Goal: Task Accomplishment & Management: Use online tool/utility

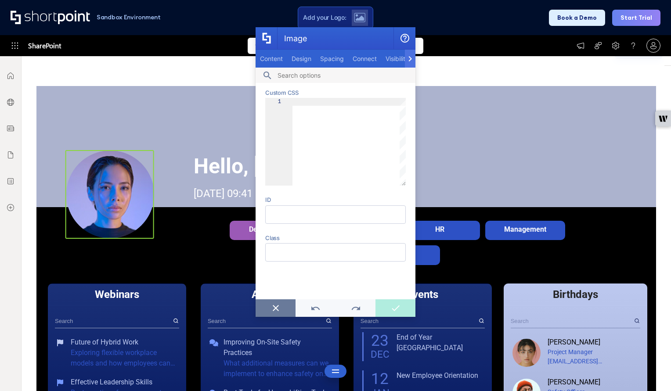
scroll to position [7, 7]
click at [271, 308] on icon "Image" at bounding box center [275, 308] width 9 height 6
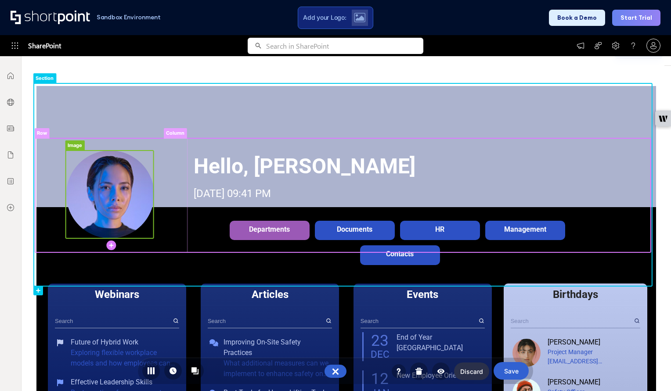
click at [103, 183] on rect at bounding box center [110, 195] width 88 height 88
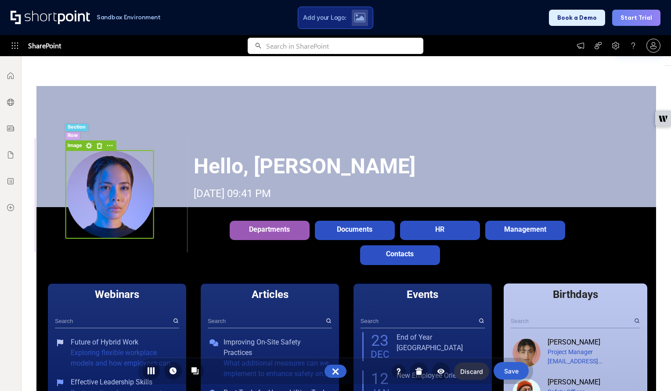
click at [78, 146] on rect at bounding box center [74, 145] width 19 height 11
click at [109, 145] on rect at bounding box center [109, 145] width 11 height 11
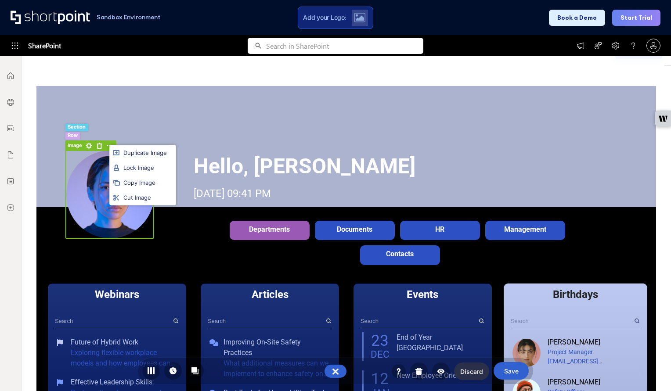
click at [89, 146] on div "Duplicate Image Lock Image Copy Image Cut Image" at bounding box center [335, 195] width 671 height 391
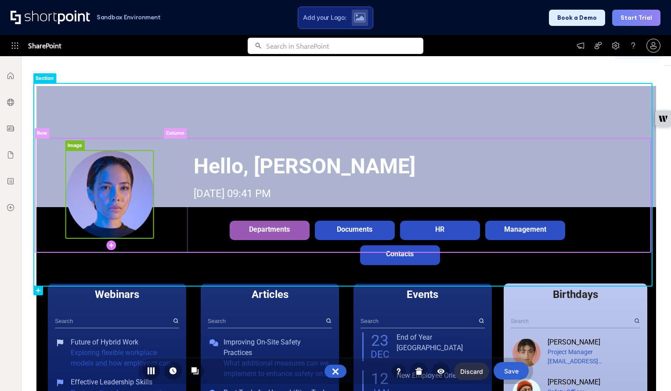
click at [75, 147] on rect at bounding box center [74, 145] width 19 height 11
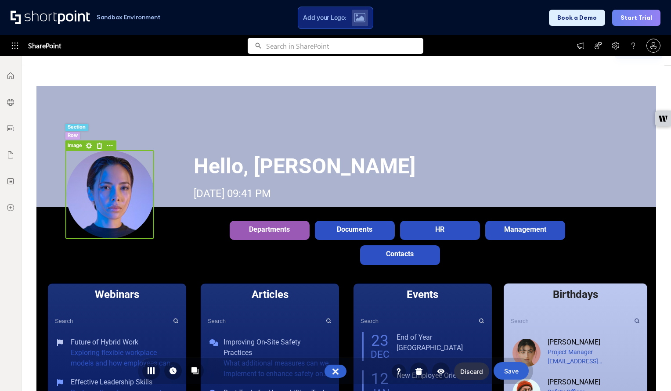
click at [90, 144] on rect at bounding box center [88, 145] width 11 height 11
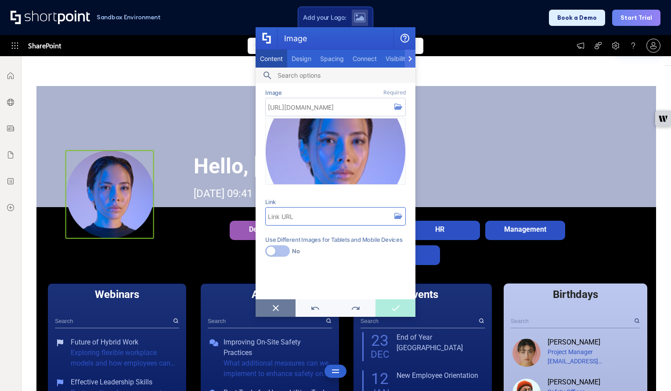
click at [385, 215] on input "Link" at bounding box center [335, 217] width 140 height 18
click at [324, 110] on input "[URL][DOMAIN_NAME]" at bounding box center [335, 107] width 140 height 18
click at [297, 59] on span "Design" at bounding box center [302, 58] width 20 height 7
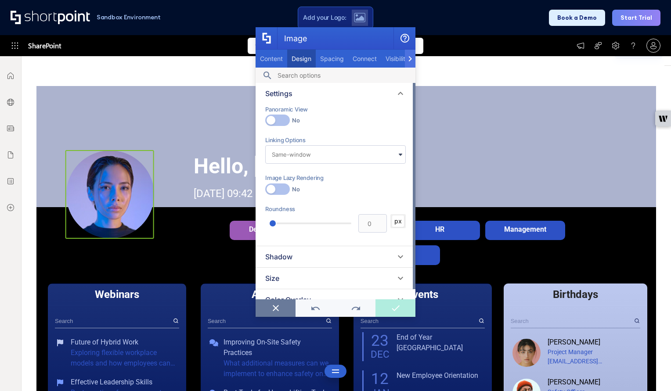
scroll to position [11, 0]
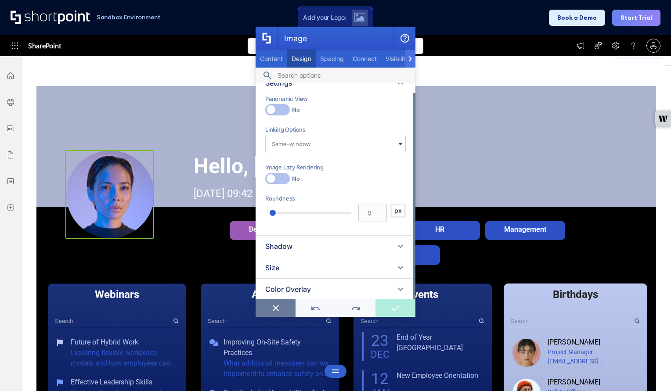
click at [340, 245] on div "Shadow" at bounding box center [335, 246] width 140 height 11
click at [341, 245] on div "Shadow" at bounding box center [335, 246] width 140 height 11
click at [340, 268] on div "Size" at bounding box center [335, 268] width 140 height 11
click at [343, 286] on div "Color Overlay" at bounding box center [335, 289] width 140 height 11
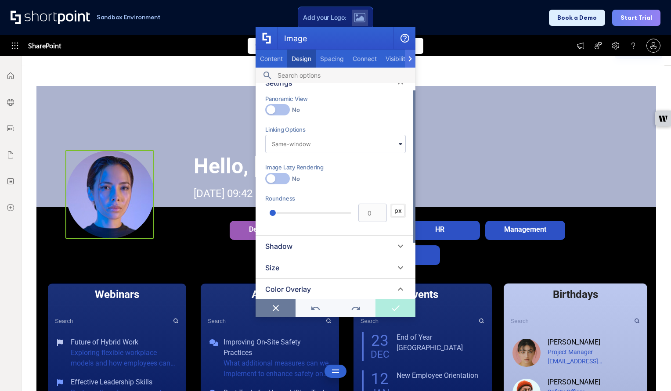
scroll to position [90, 0]
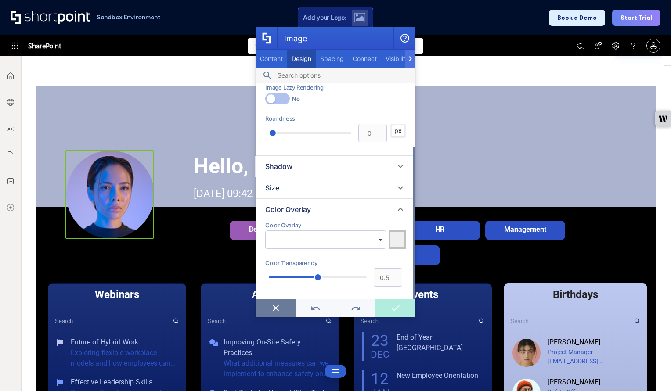
click at [335, 209] on div "Color Overlay" at bounding box center [335, 209] width 140 height 11
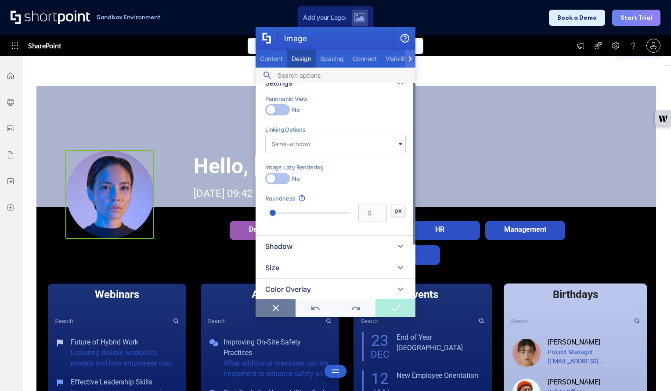
scroll to position [0, 0]
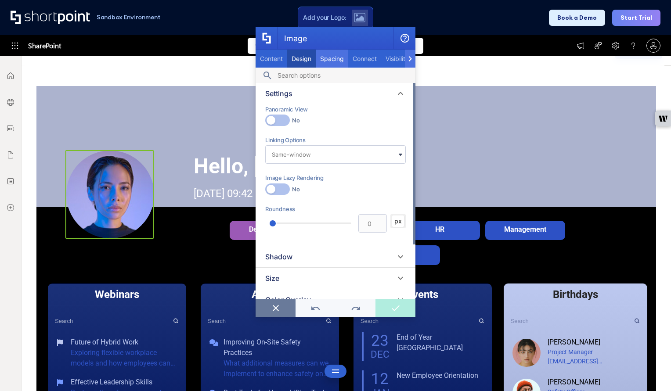
click at [336, 60] on span "Spacing" at bounding box center [332, 58] width 24 height 7
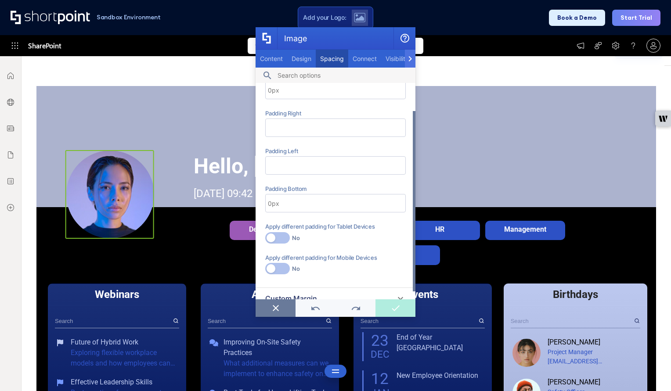
scroll to position [43, 0]
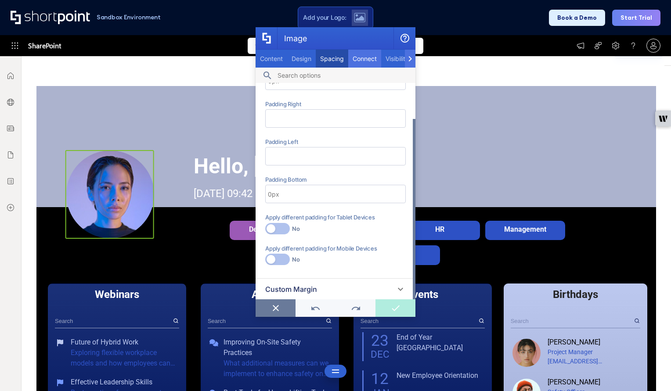
click at [364, 59] on span "Connect" at bounding box center [365, 58] width 24 height 7
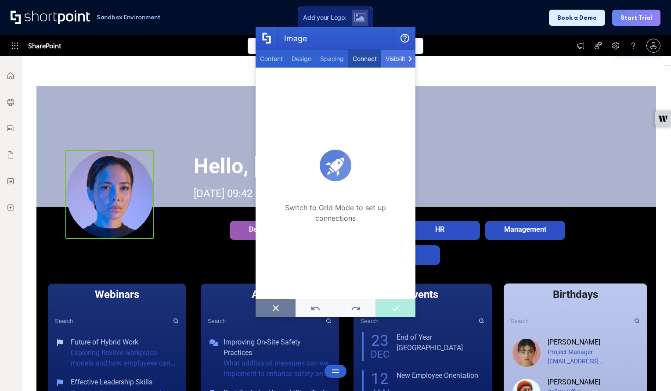
click at [395, 60] on span "Visibility" at bounding box center [396, 58] width 23 height 7
click at [411, 60] on icon "Image" at bounding box center [410, 58] width 4 height 5
click at [303, 60] on span "Custom CSS" at bounding box center [287, 58] width 36 height 7
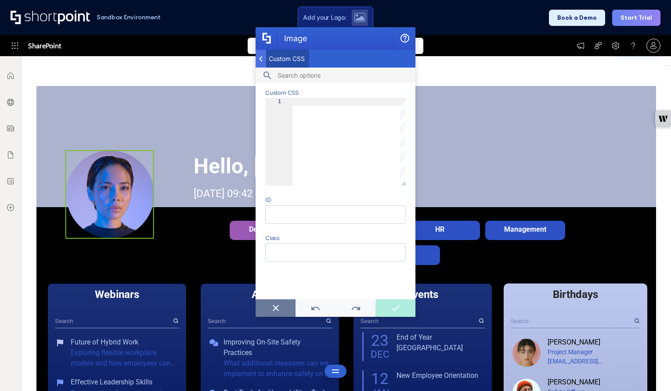
click at [264, 57] on div "Image" at bounding box center [261, 59] width 11 height 18
click at [265, 305] on button "Image" at bounding box center [276, 308] width 40 height 18
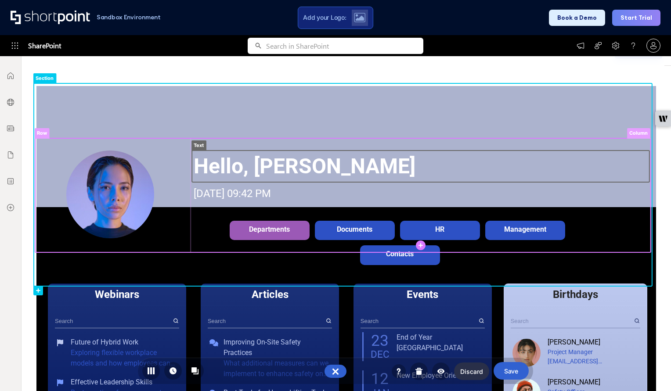
click at [226, 166] on rect at bounding box center [420, 167] width 457 height 32
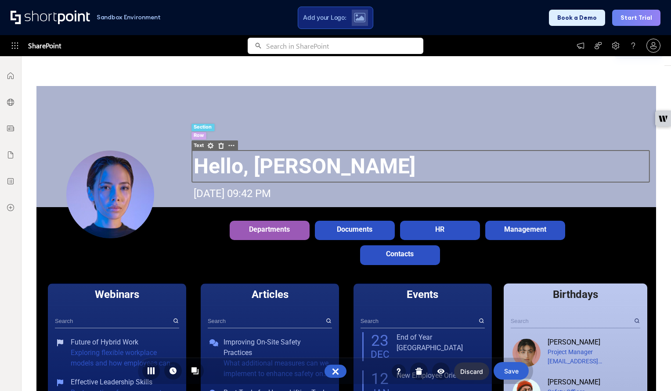
click at [210, 146] on rect at bounding box center [210, 145] width 11 height 11
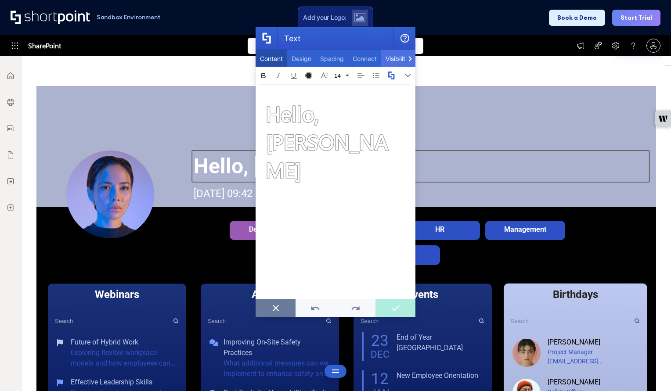
click at [389, 59] on span "Visibility" at bounding box center [396, 58] width 23 height 7
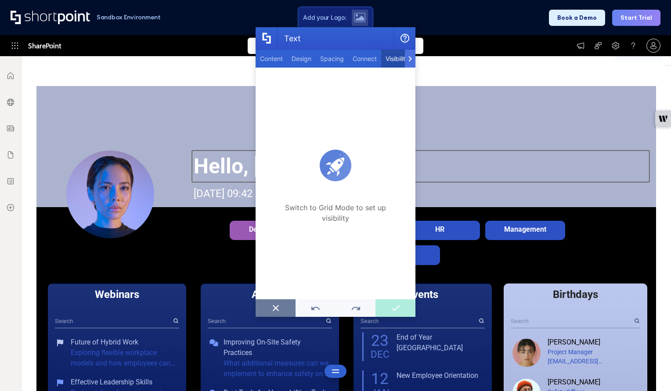
click at [407, 60] on div "Text" at bounding box center [410, 59] width 11 height 18
click at [293, 59] on span "Custom CSS" at bounding box center [287, 58] width 36 height 7
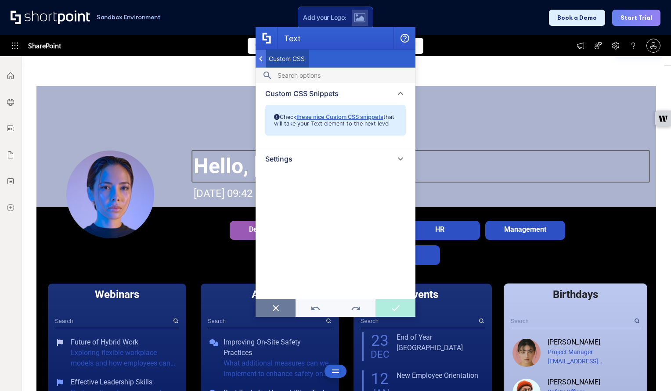
click at [360, 116] on link "these nice Custom CSS snippets" at bounding box center [339, 117] width 87 height 7
click at [258, 56] on div "Text" at bounding box center [261, 59] width 11 height 18
drag, startPoint x: 277, startPoint y: 309, endPoint x: 210, endPoint y: 256, distance: 84.7
click at [277, 309] on icon "Text" at bounding box center [275, 308] width 9 height 6
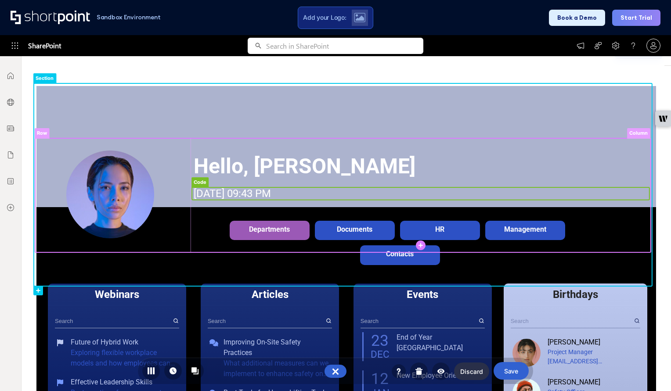
click at [253, 191] on rect at bounding box center [420, 193] width 457 height 13
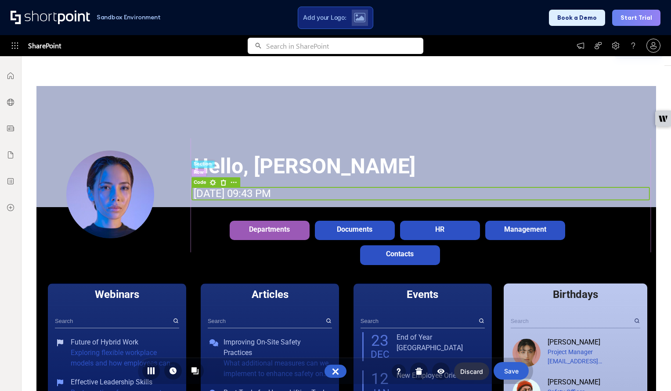
click at [202, 183] on rect at bounding box center [199, 182] width 17 height 11
click at [213, 183] on rect at bounding box center [213, 182] width 11 height 11
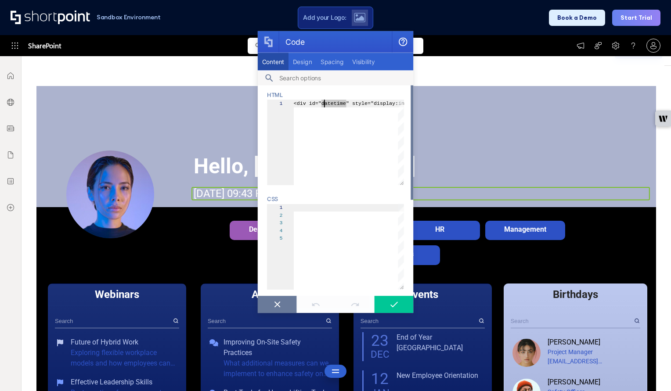
scroll to position [32, 0]
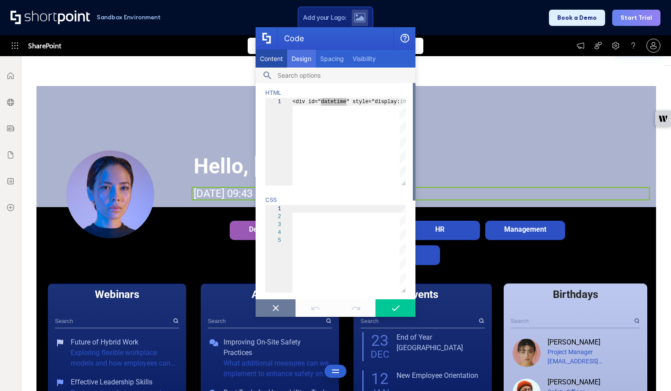
click at [292, 57] on span "Design" at bounding box center [302, 58] width 20 height 7
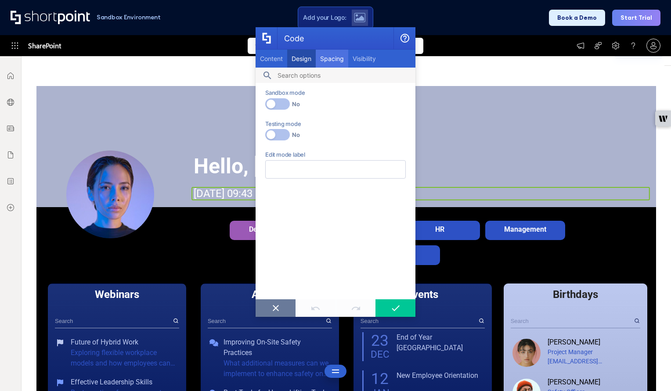
click at [341, 58] on span "Spacing" at bounding box center [332, 58] width 24 height 7
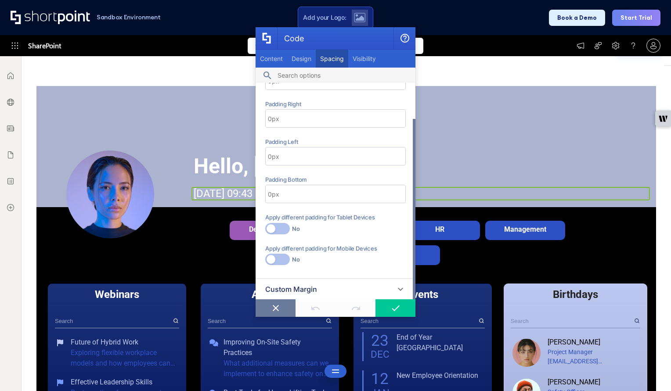
scroll to position [0, 0]
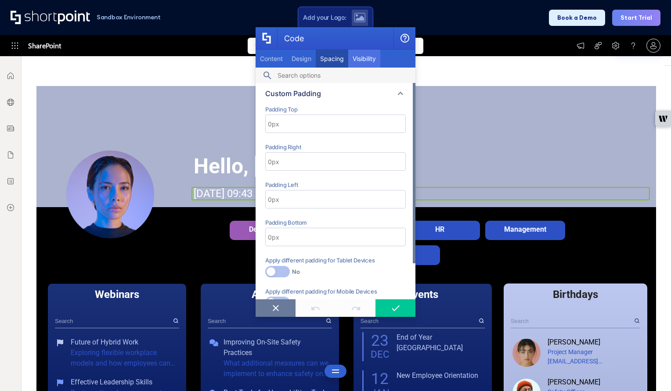
click at [368, 58] on span "Visibility" at bounding box center [364, 58] width 23 height 7
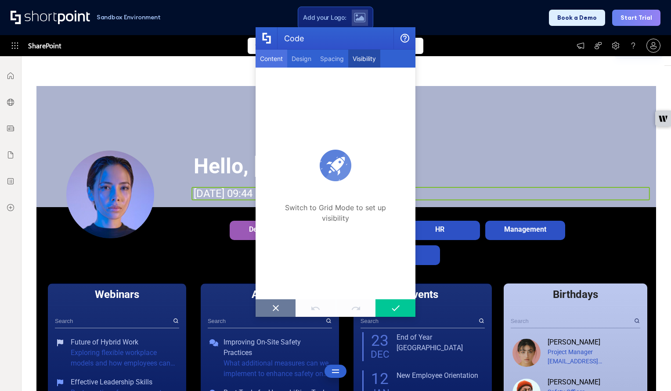
click at [272, 61] on span "Content" at bounding box center [271, 58] width 23 height 7
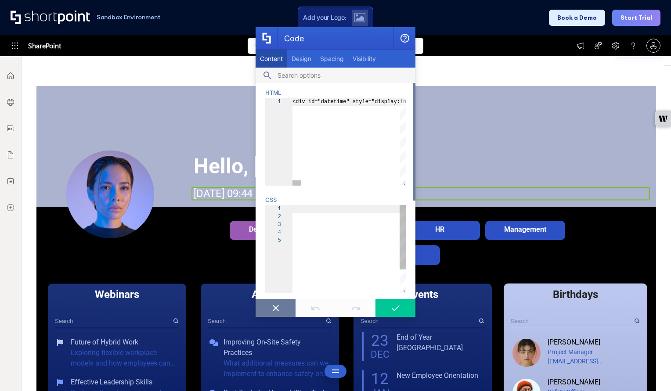
scroll to position [32, 0]
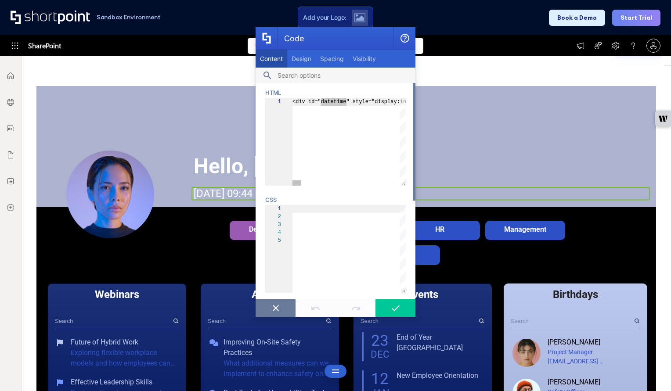
scroll to position [0, 41]
type textarea "<div id="datetime" style="display:inline-block; width:auto; height:auto; overfl…"
click at [301, 184] on div "scrollable content" at bounding box center [299, 182] width 9 height 5
click at [302, 184] on div "scrollable content" at bounding box center [299, 182] width 9 height 5
click at [307, 184] on div "scrollable content" at bounding box center [345, 182] width 107 height 5
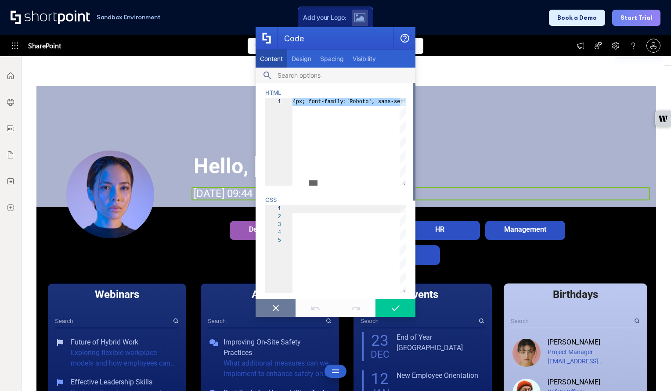
click at [311, 183] on div "scrollable content" at bounding box center [313, 182] width 9 height 5
click at [400, 180] on div "scrollable content" at bounding box center [395, 182] width 9 height 5
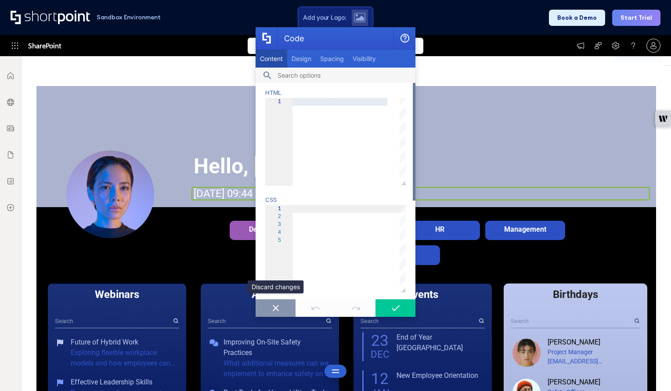
click at [276, 304] on button "Code" at bounding box center [276, 308] width 40 height 18
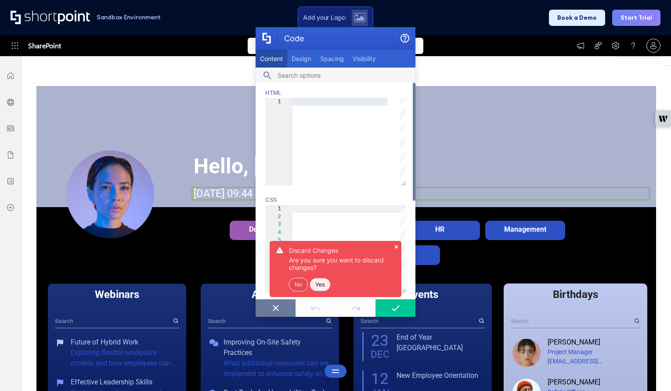
drag, startPoint x: 316, startPoint y: 281, endPoint x: 298, endPoint y: 253, distance: 33.0
click at [316, 281] on button "Yes" at bounding box center [320, 284] width 20 height 13
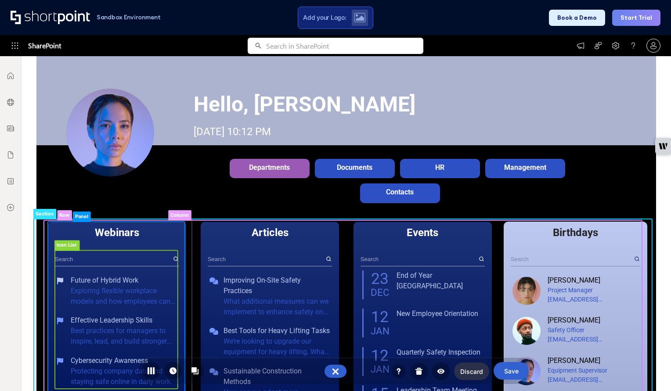
scroll to position [182, 0]
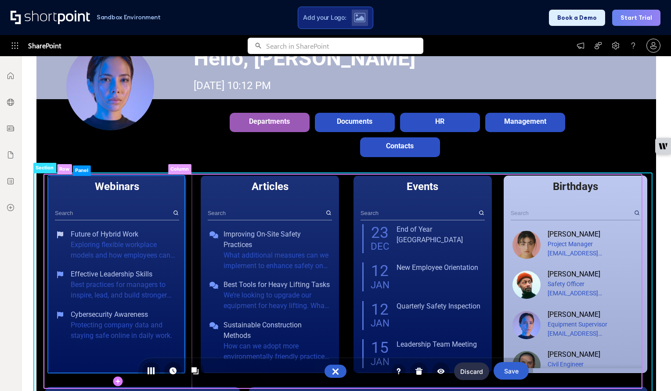
click at [70, 183] on rect at bounding box center [116, 275] width 137 height 198
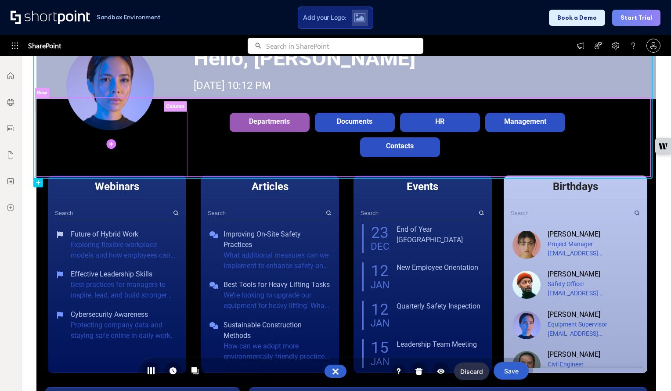
click at [86, 169] on rect at bounding box center [111, 144] width 152 height 65
click at [84, 201] on rect at bounding box center [116, 275] width 137 height 198
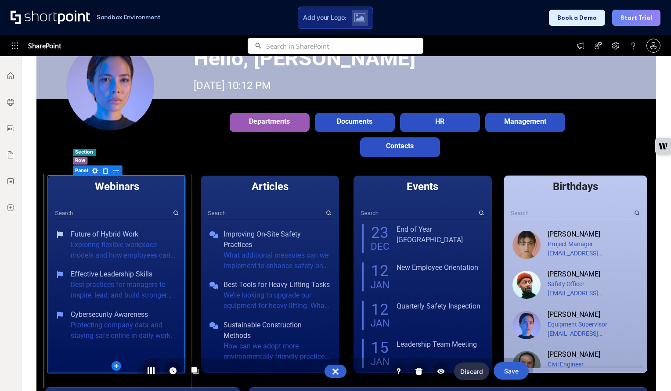
click at [81, 171] on rect at bounding box center [82, 171] width 18 height 11
click at [93, 171] on rect at bounding box center [95, 171] width 11 height 11
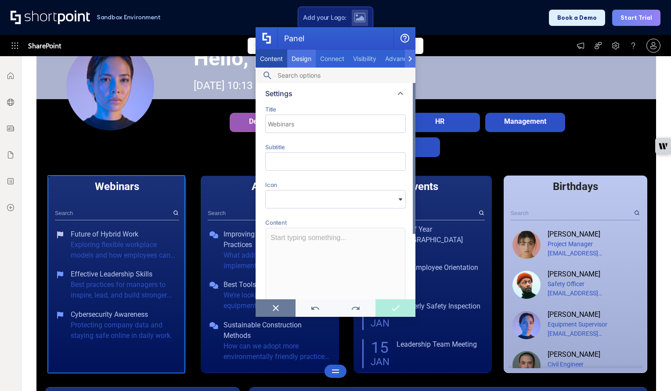
click at [312, 63] on div "Design" at bounding box center [301, 59] width 29 height 18
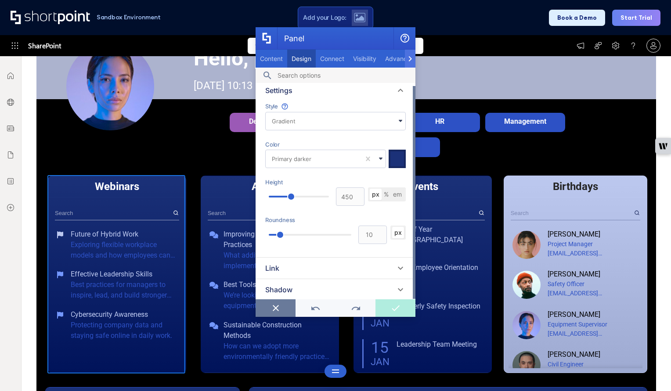
scroll to position [0, 0]
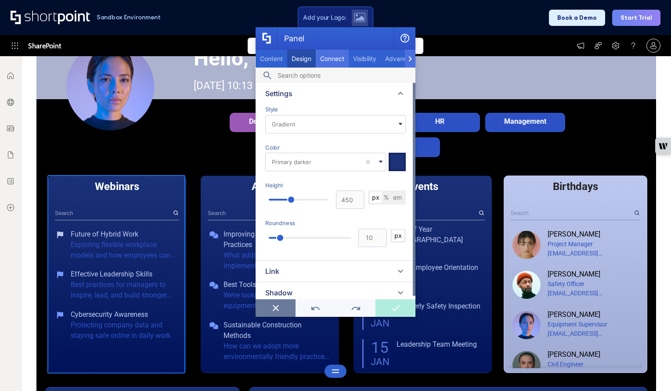
click at [327, 54] on div "Connect" at bounding box center [332, 59] width 33 height 18
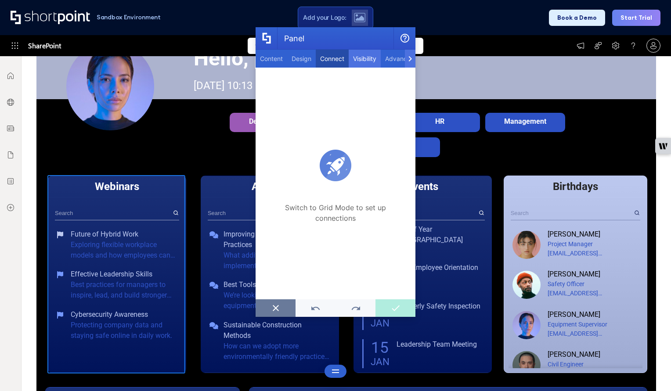
click at [357, 58] on span "Visibility" at bounding box center [364, 58] width 23 height 7
click at [396, 55] on span "Advanced" at bounding box center [399, 58] width 29 height 7
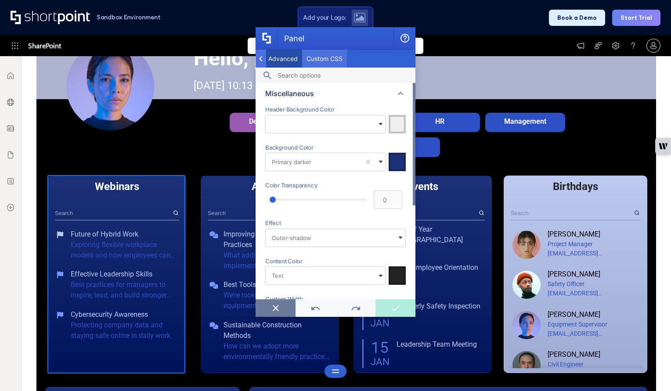
click at [331, 54] on div "Custom CSS" at bounding box center [324, 59] width 45 height 18
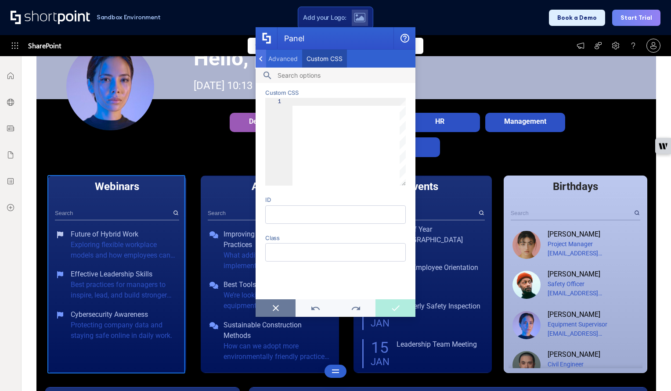
click at [260, 58] on icon "Panel" at bounding box center [260, 58] width 3 height 5
click at [261, 58] on span "Content" at bounding box center [271, 58] width 23 height 7
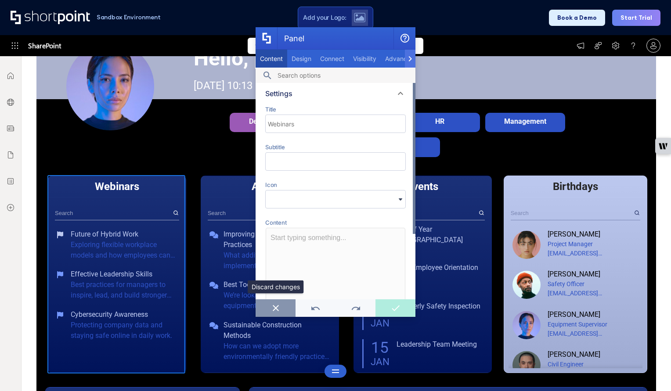
click at [275, 308] on icon "Panel" at bounding box center [276, 308] width 6 height 6
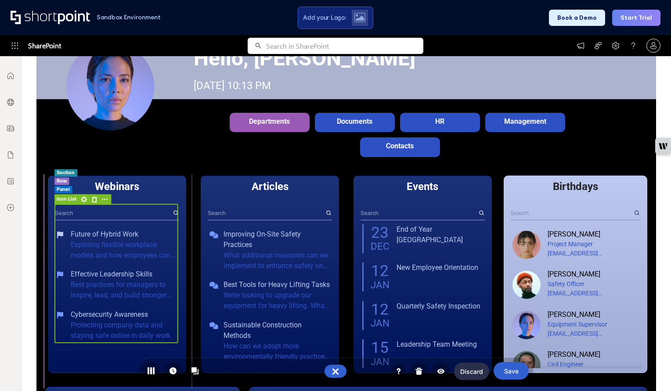
click at [63, 197] on rect at bounding box center [66, 200] width 25 height 11
click at [84, 200] on rect at bounding box center [84, 200] width 11 height 11
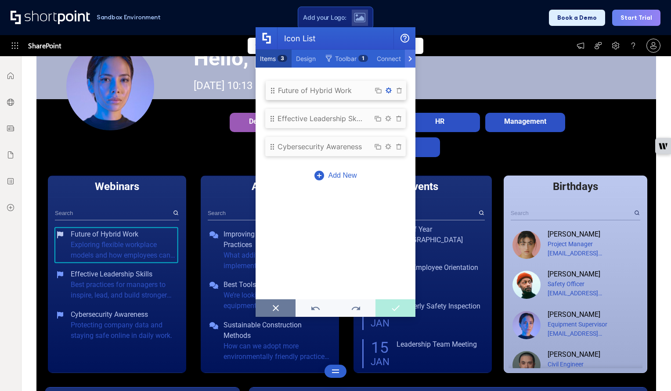
click at [389, 90] on circle "scrollable content" at bounding box center [389, 91] width 4 height 4
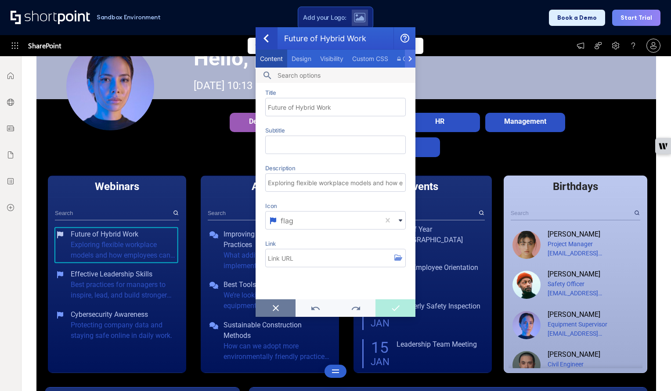
click at [264, 35] on icon "Icon List Item" at bounding box center [266, 38] width 6 height 8
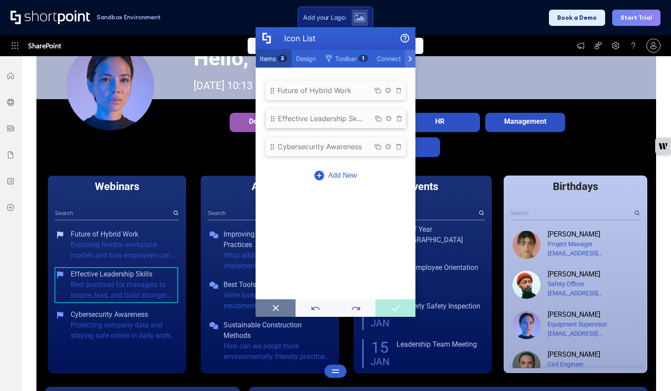
click at [335, 119] on div "Effective Leadership Skills" at bounding box center [321, 118] width 86 height 9
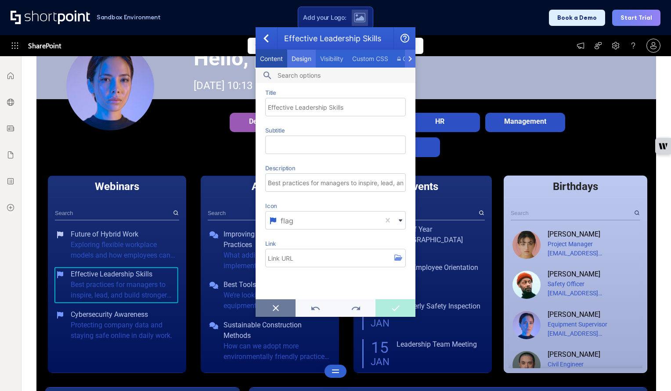
click at [305, 60] on span "Design" at bounding box center [302, 58] width 20 height 7
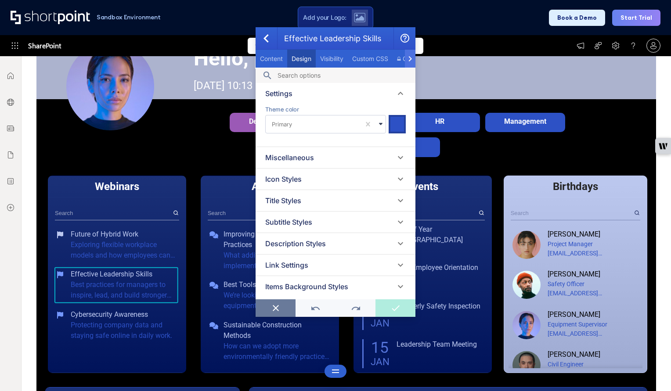
click at [310, 180] on div "Icon Styles" at bounding box center [335, 179] width 140 height 11
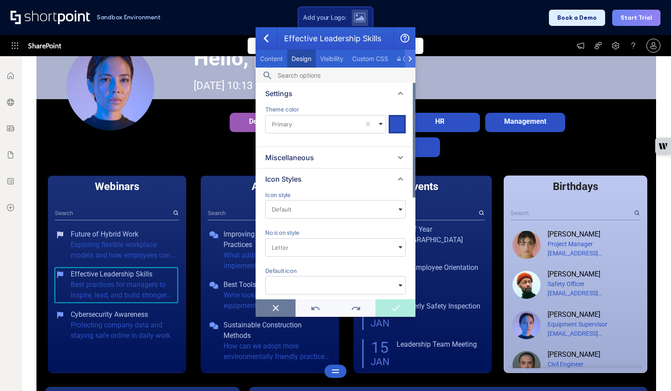
click at [306, 175] on div "Icon Styles" at bounding box center [335, 179] width 140 height 11
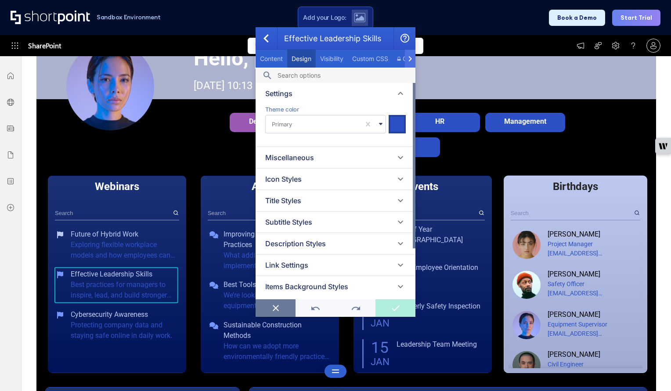
click at [302, 263] on span "Link Settings" at bounding box center [286, 265] width 43 height 9
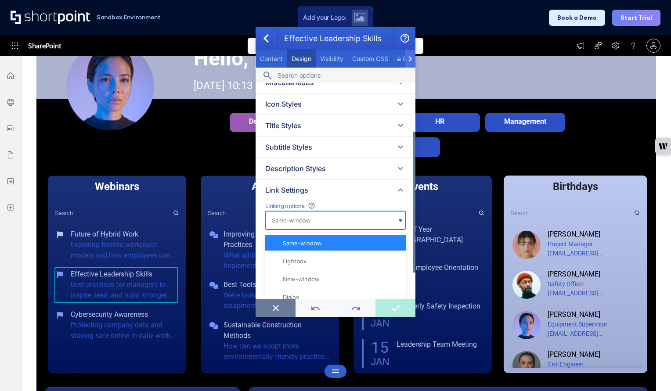
click at [298, 221] on div "Same-window" at bounding box center [291, 220] width 39 height 9
click at [306, 267] on div "Lightbox" at bounding box center [335, 261] width 140 height 16
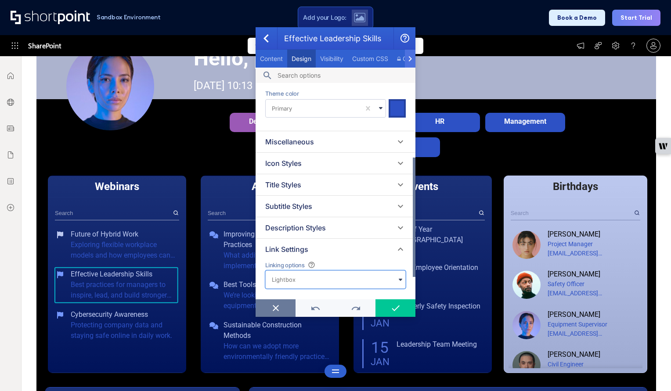
scroll to position [135, 0]
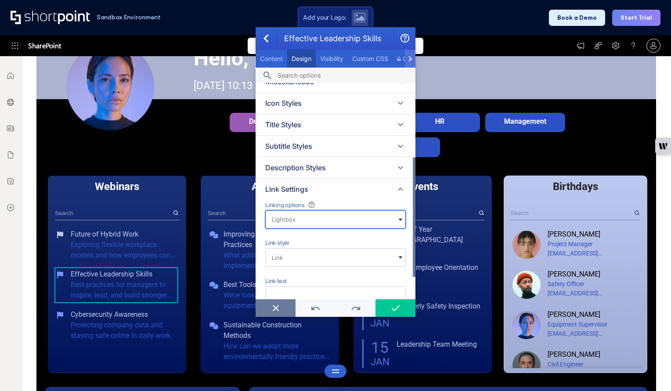
click at [301, 224] on div "Lightbox" at bounding box center [331, 219] width 130 height 15
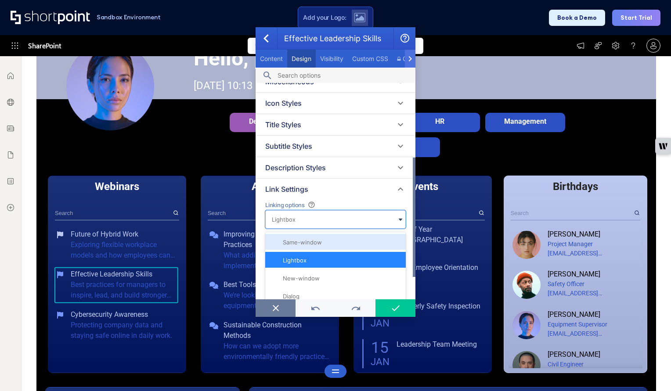
click at [302, 246] on span "Same-window" at bounding box center [302, 242] width 39 height 7
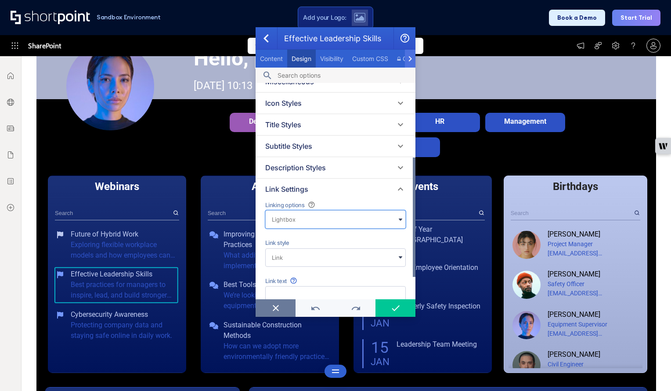
scroll to position [115, 0]
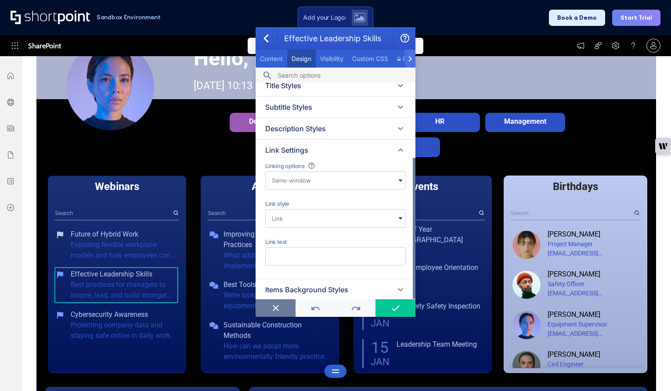
click at [363, 292] on div "Items Background Styles" at bounding box center [335, 290] width 140 height 11
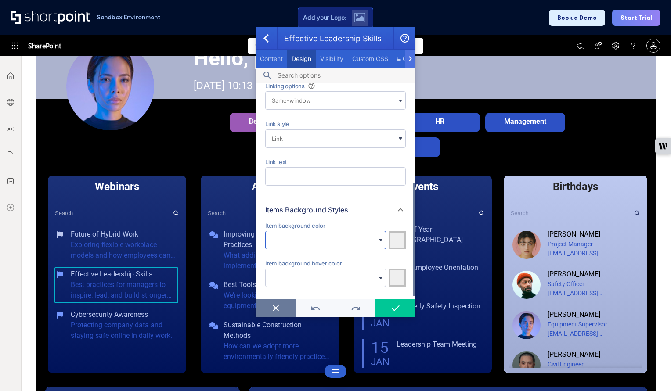
scroll to position [0, 0]
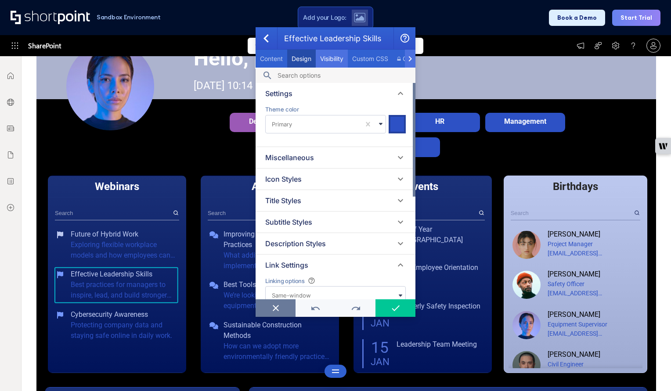
click at [326, 59] on span "Visibility" at bounding box center [331, 58] width 23 height 7
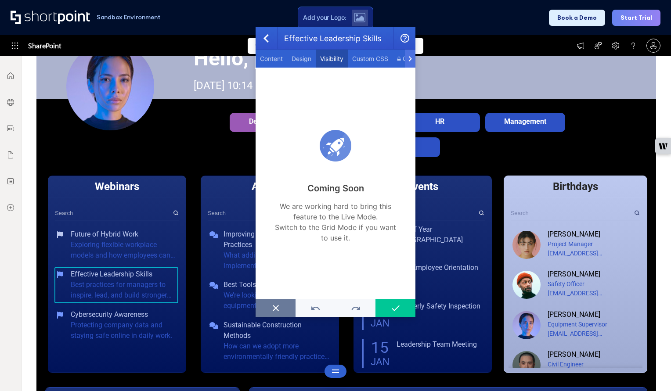
click at [408, 58] on icon "Icon List Item" at bounding box center [410, 58] width 4 height 5
click at [302, 59] on div "Connect" at bounding box center [283, 59] width 39 height 18
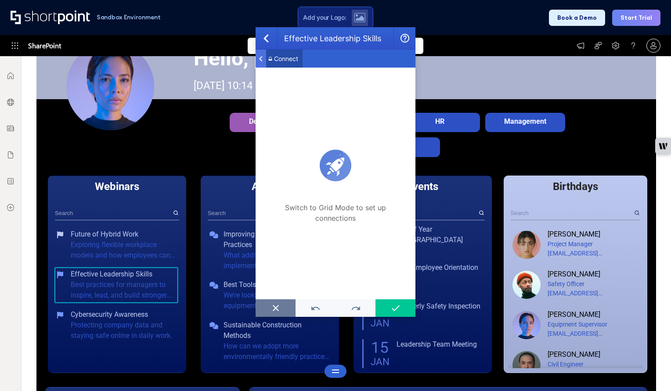
click at [264, 58] on div "Icon List Item" at bounding box center [261, 59] width 11 height 18
click at [266, 58] on span "Content" at bounding box center [271, 58] width 23 height 7
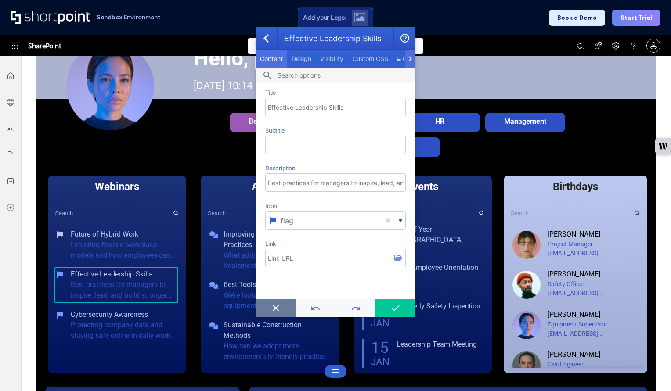
click at [265, 57] on span "Content" at bounding box center [271, 58] width 23 height 7
click at [264, 29] on button "Icon List Item" at bounding box center [267, 38] width 22 height 22
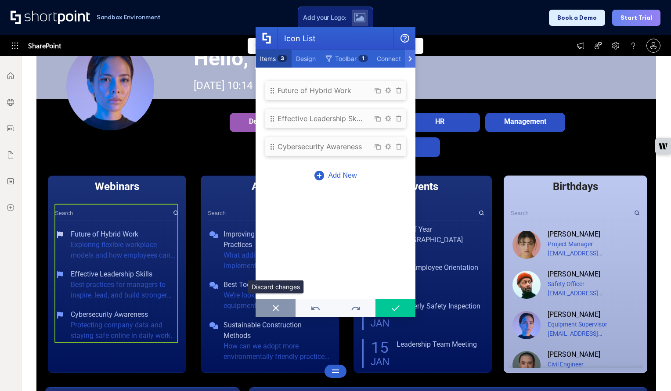
click at [274, 310] on icon "Icon List" at bounding box center [276, 308] width 6 height 6
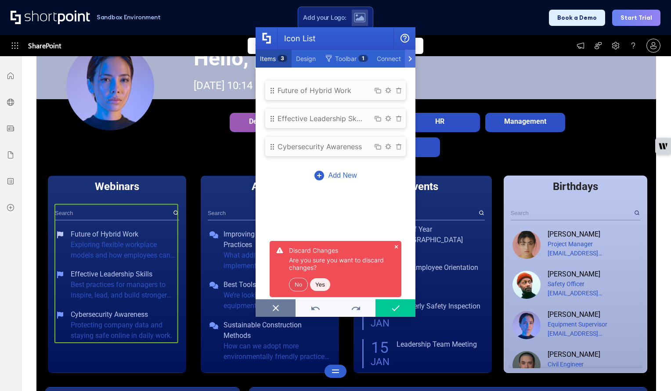
click at [295, 284] on button "No" at bounding box center [298, 285] width 19 height 14
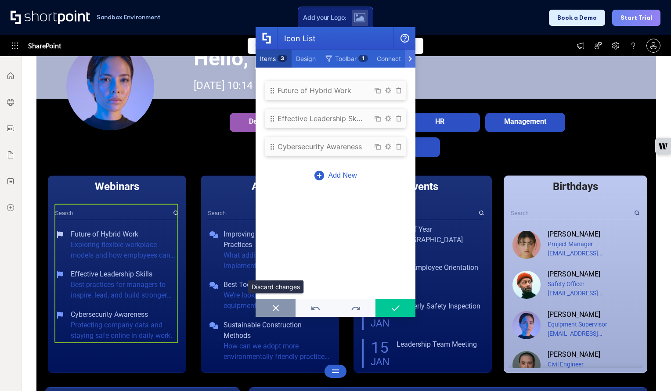
click at [288, 307] on button "Icon List" at bounding box center [276, 308] width 40 height 18
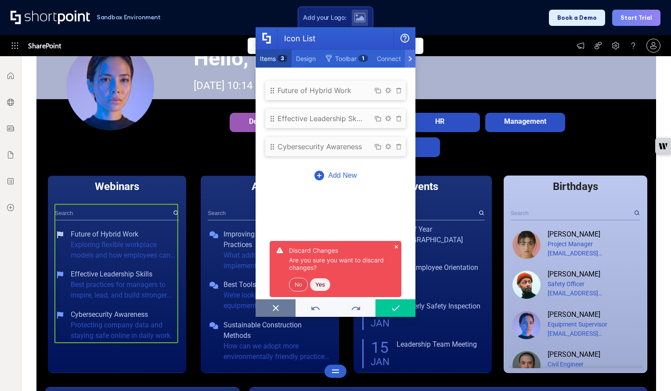
click at [333, 282] on div "No Yes" at bounding box center [340, 281] width 102 height 20
click at [324, 282] on button "Yes" at bounding box center [320, 284] width 20 height 13
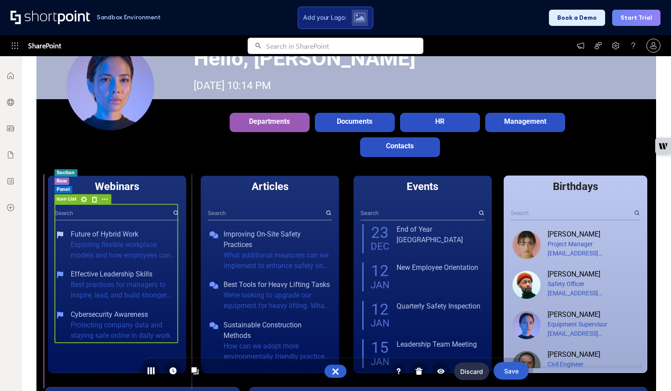
click at [68, 197] on rect at bounding box center [66, 200] width 25 height 11
click at [104, 198] on rect at bounding box center [105, 200] width 11 height 11
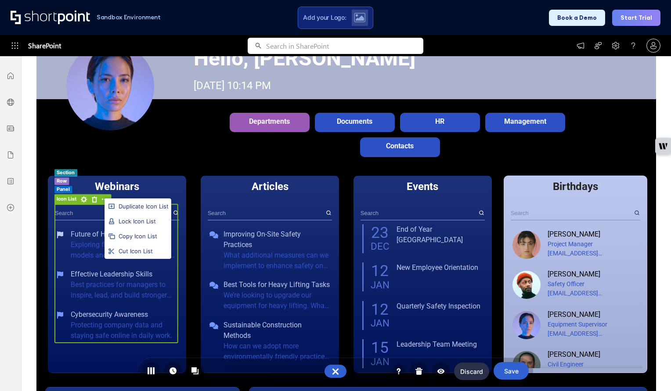
click at [223, 204] on div "Duplicate Icon List Lock Icon List Copy Icon List Cut Icon List" at bounding box center [335, 195] width 671 height 391
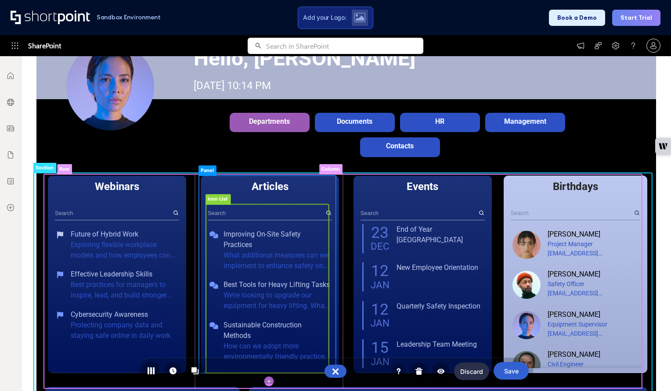
click at [238, 247] on rect at bounding box center [267, 289] width 123 height 169
click at [213, 198] on rect at bounding box center [217, 200] width 25 height 11
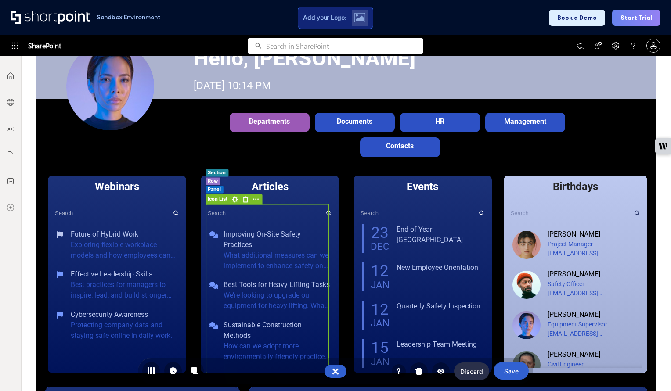
click at [235, 197] on rect at bounding box center [235, 200] width 11 height 11
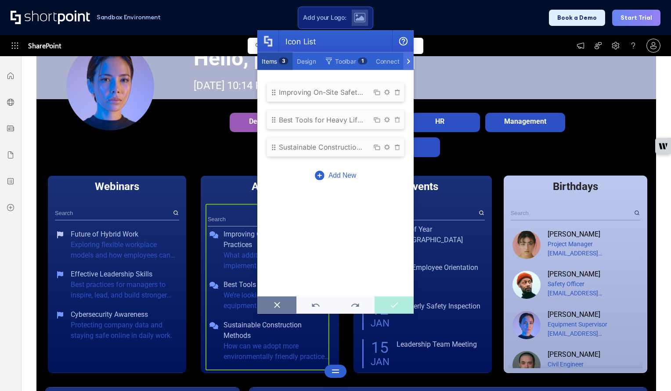
scroll to position [7, 0]
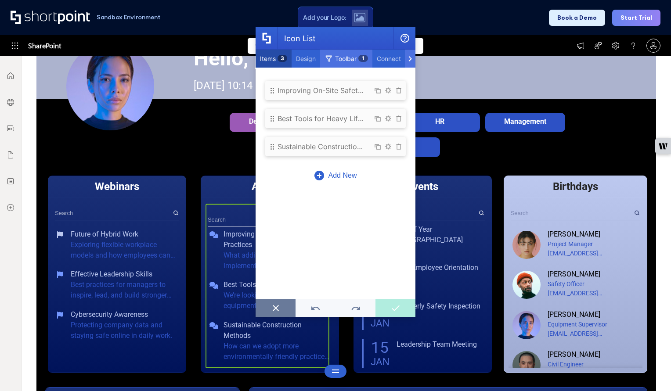
click at [341, 59] on span "Toolbar" at bounding box center [346, 58] width 22 height 7
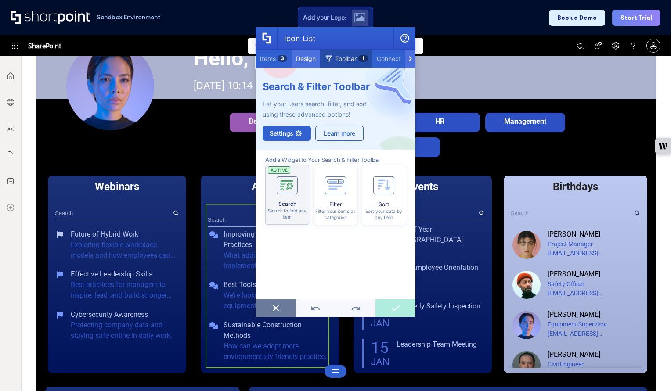
click at [310, 55] on span "Design" at bounding box center [306, 58] width 20 height 7
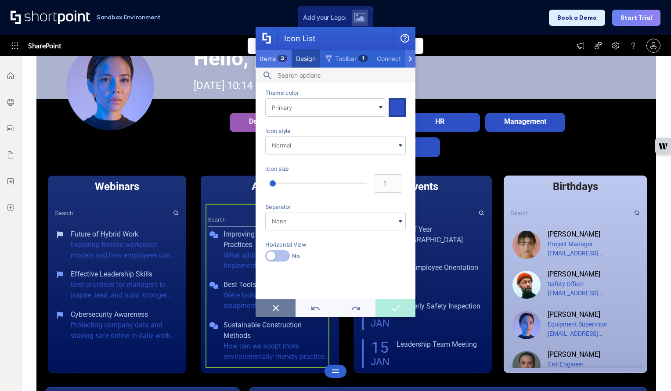
click at [275, 58] on span "Items" at bounding box center [268, 58] width 16 height 7
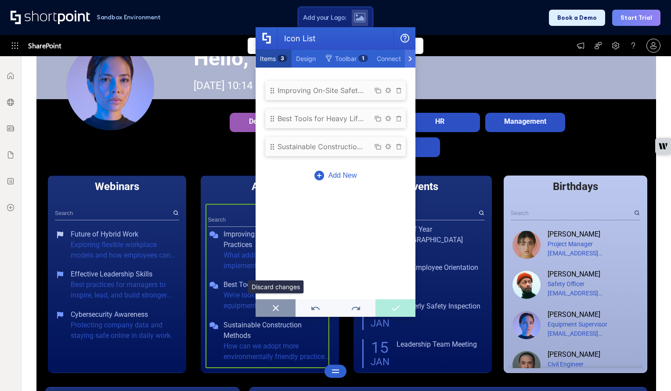
click at [282, 311] on button "Icon List" at bounding box center [276, 308] width 40 height 18
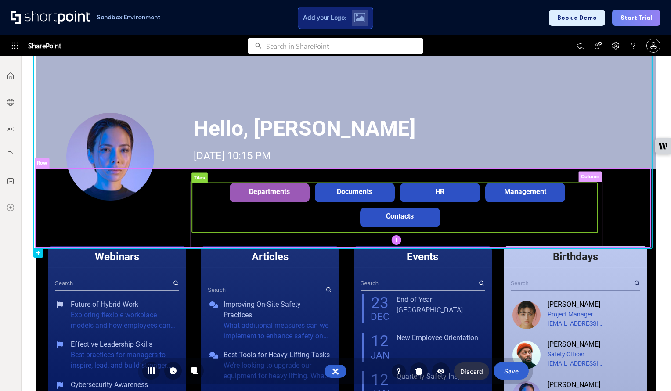
scroll to position [101, 0]
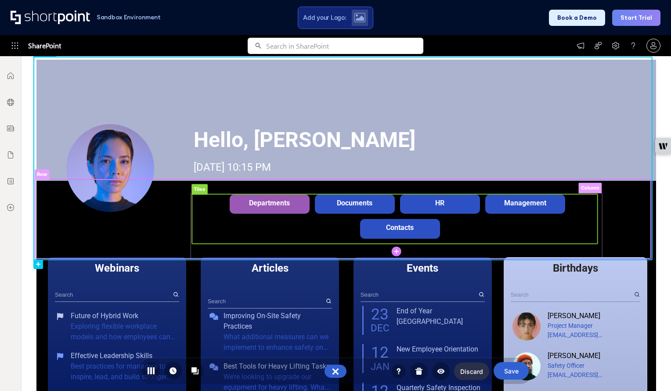
click at [242, 202] on rect at bounding box center [395, 220] width 406 height 50
drag, startPoint x: 231, startPoint y: 215, endPoint x: 214, endPoint y: 205, distance: 19.8
click at [231, 215] on rect at bounding box center [395, 220] width 406 height 50
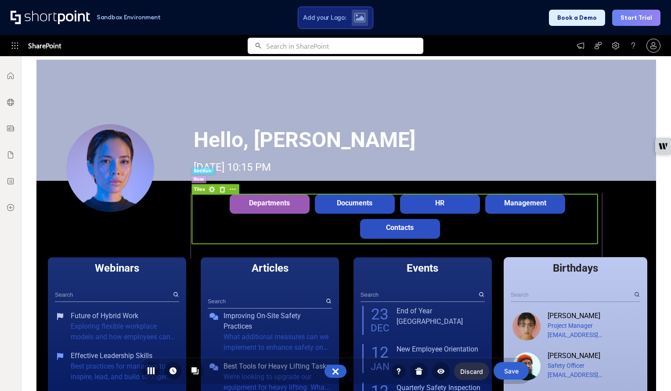
click at [198, 190] on rect at bounding box center [199, 189] width 16 height 11
click at [212, 188] on rect at bounding box center [211, 189] width 11 height 11
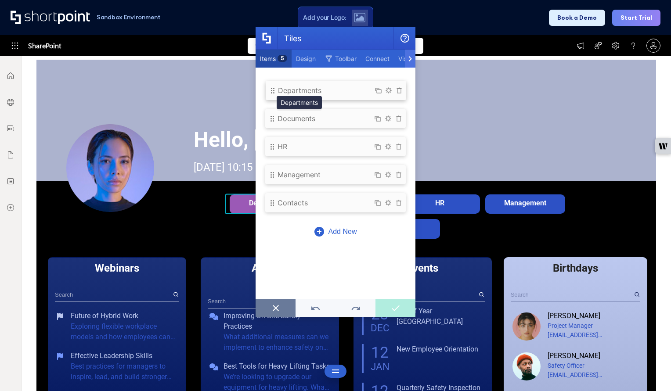
click at [296, 93] on div "Departments" at bounding box center [299, 90] width 43 height 9
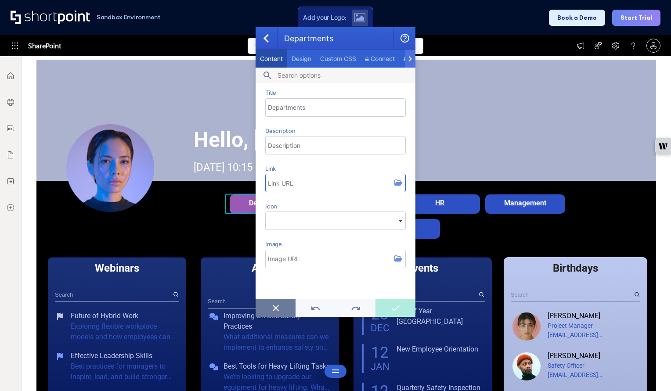
click at [318, 177] on input "Link" at bounding box center [335, 183] width 140 height 18
click at [309, 58] on span "Design" at bounding box center [302, 58] width 20 height 7
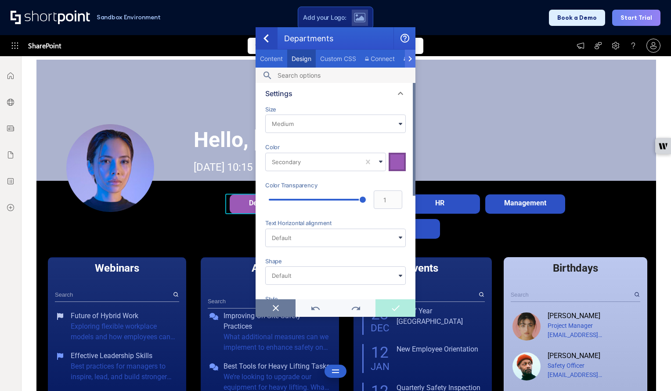
click at [268, 40] on icon "Tile" at bounding box center [266, 38] width 6 height 8
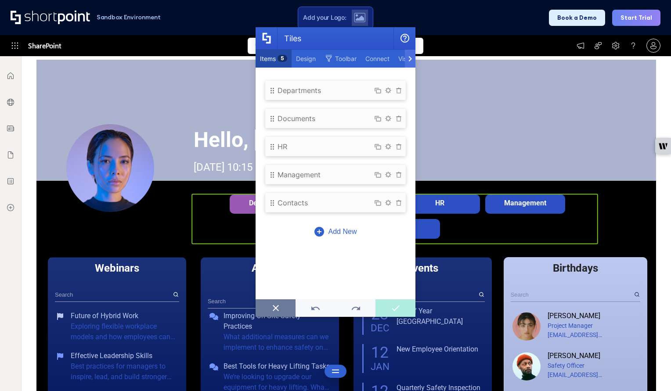
click at [276, 305] on button "Tiles" at bounding box center [276, 308] width 40 height 18
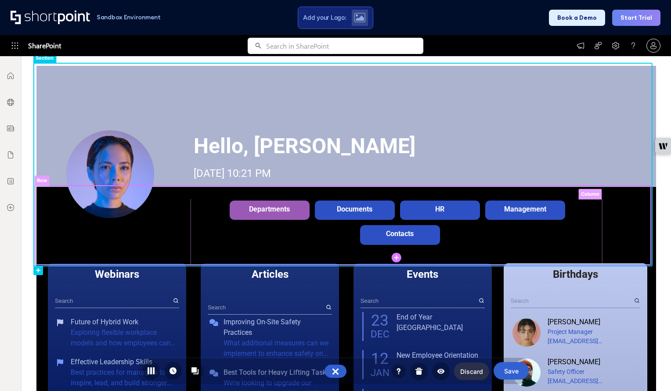
scroll to position [106, 0]
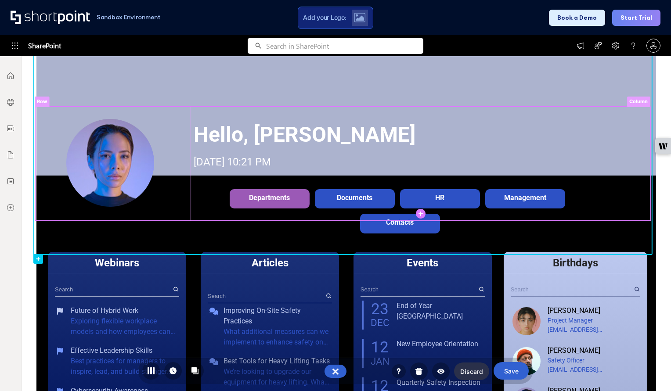
click at [250, 156] on rect at bounding box center [420, 162] width 457 height 13
click at [259, 156] on rect at bounding box center [420, 162] width 457 height 13
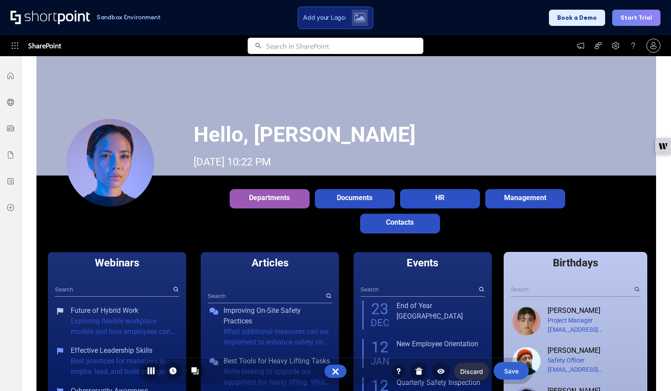
scroll to position [117, 0]
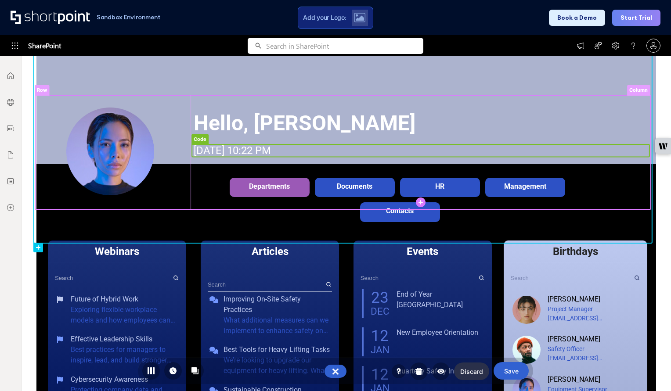
click at [229, 152] on rect at bounding box center [420, 150] width 457 height 13
click at [198, 141] on rect at bounding box center [199, 139] width 17 height 11
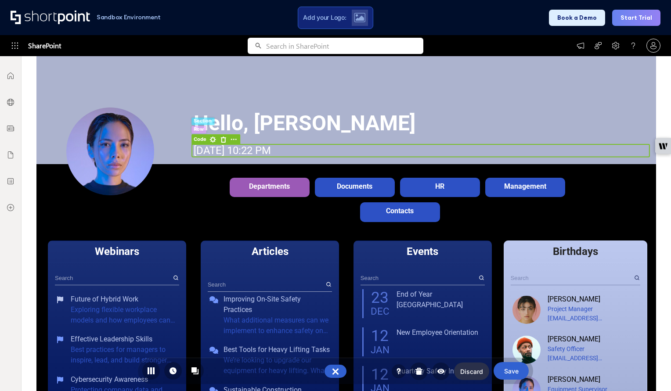
click at [211, 141] on rect at bounding box center [213, 139] width 11 height 11
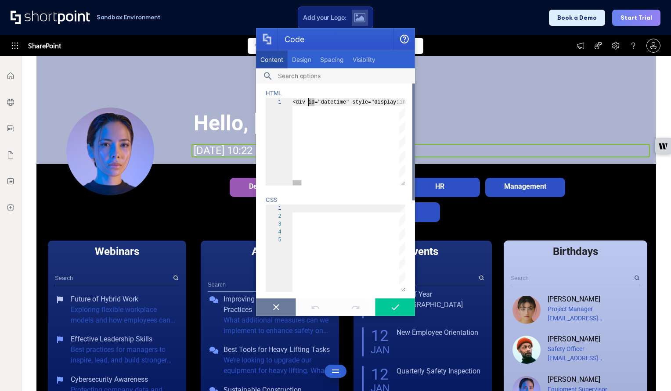
scroll to position [32, 0]
type textarea "<div id="datetime" style="display:inline-block; width:auto; height:auto; overfl…"
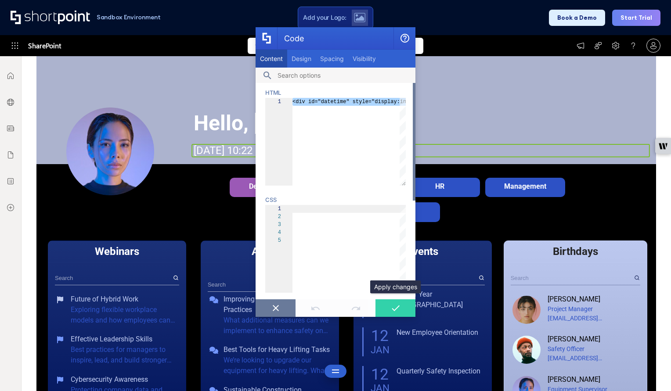
click at [399, 311] on icon "Code" at bounding box center [395, 308] width 9 height 6
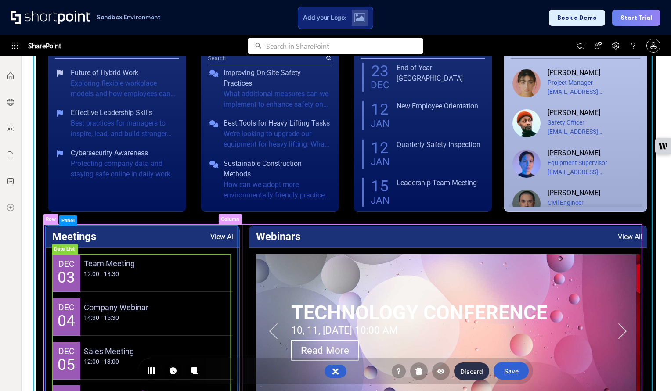
scroll to position [417, 0]
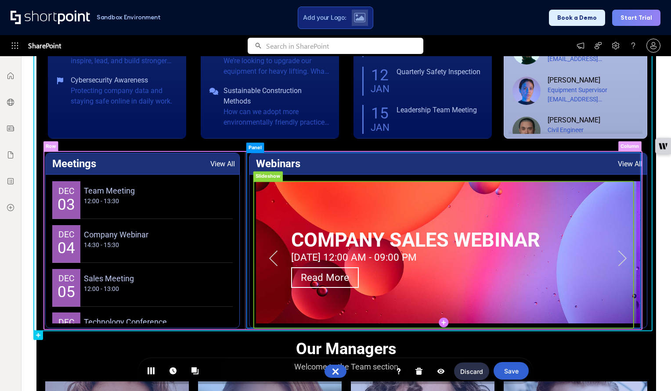
click at [613, 260] on rect at bounding box center [616, 257] width 21 height 21
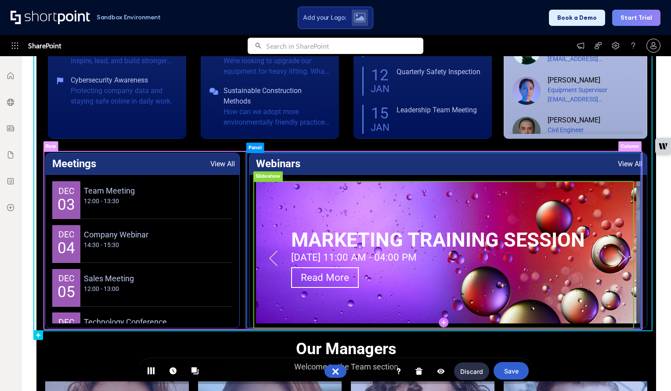
click at [613, 260] on rect at bounding box center [616, 257] width 21 height 21
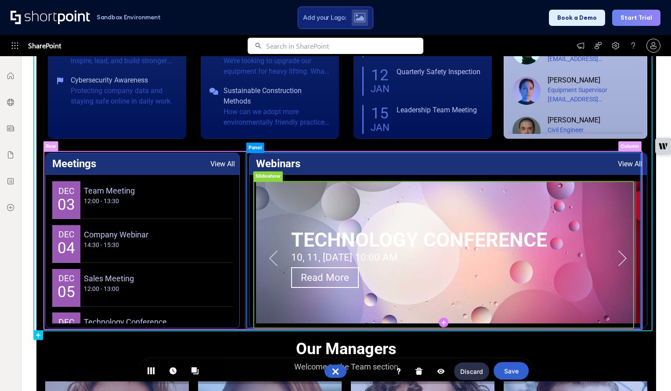
click at [613, 260] on rect at bounding box center [616, 257] width 21 height 21
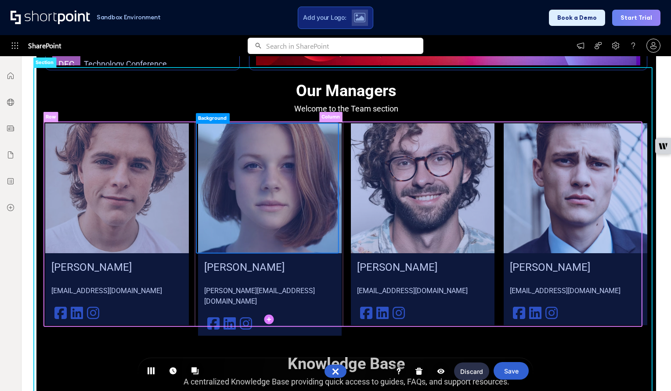
scroll to position [720, 0]
